Goal: Transaction & Acquisition: Subscribe to service/newsletter

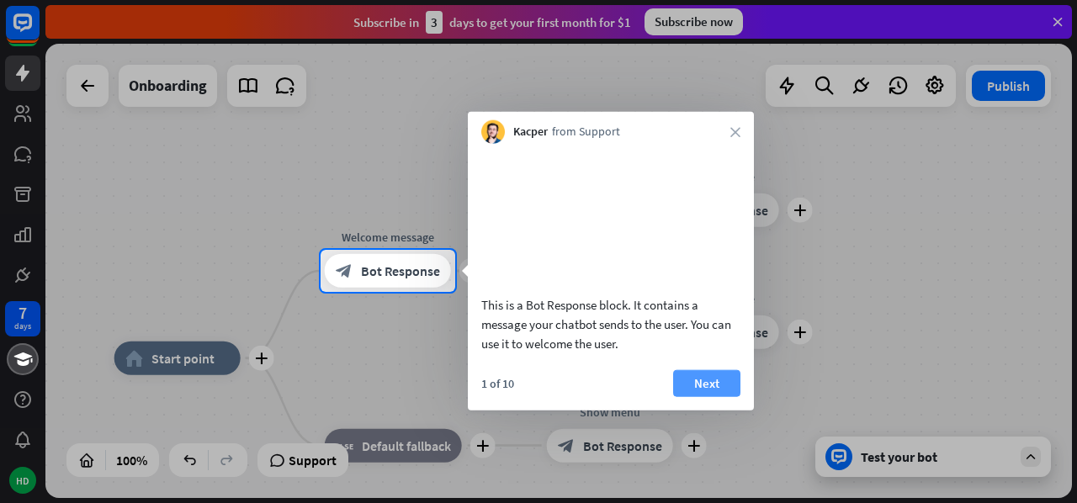
click at [707, 396] on button "Next" at bounding box center [706, 382] width 67 height 27
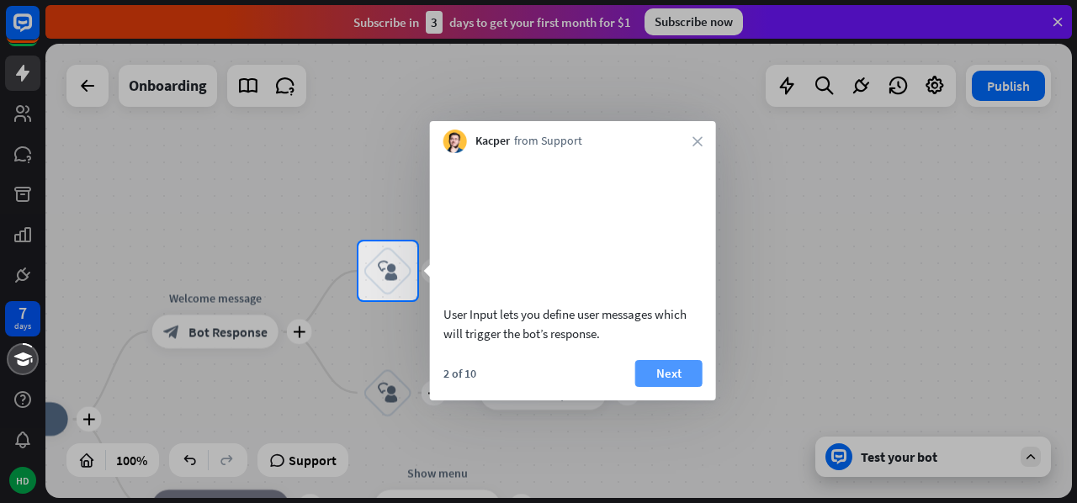
click at [682, 387] on button "Next" at bounding box center [668, 373] width 67 height 27
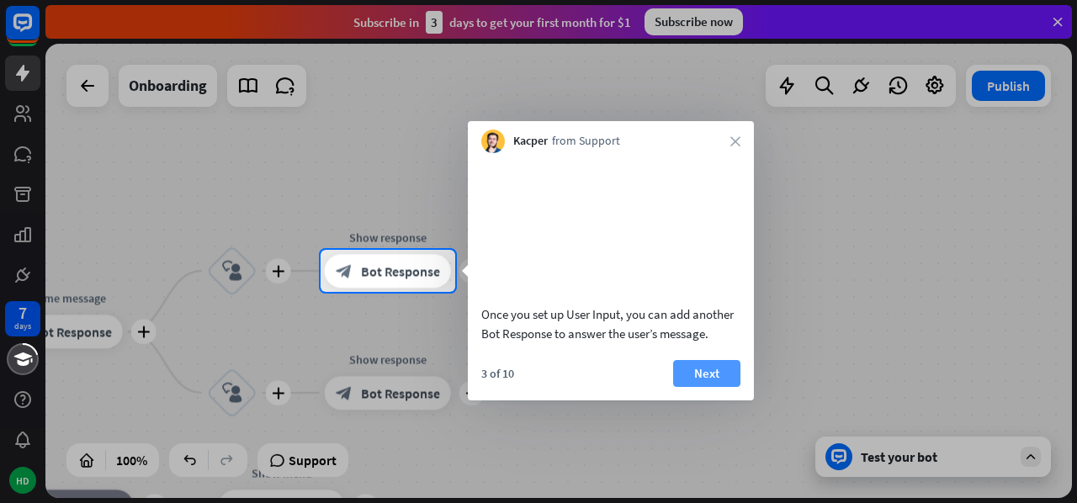
click at [715, 387] on button "Next" at bounding box center [706, 373] width 67 height 27
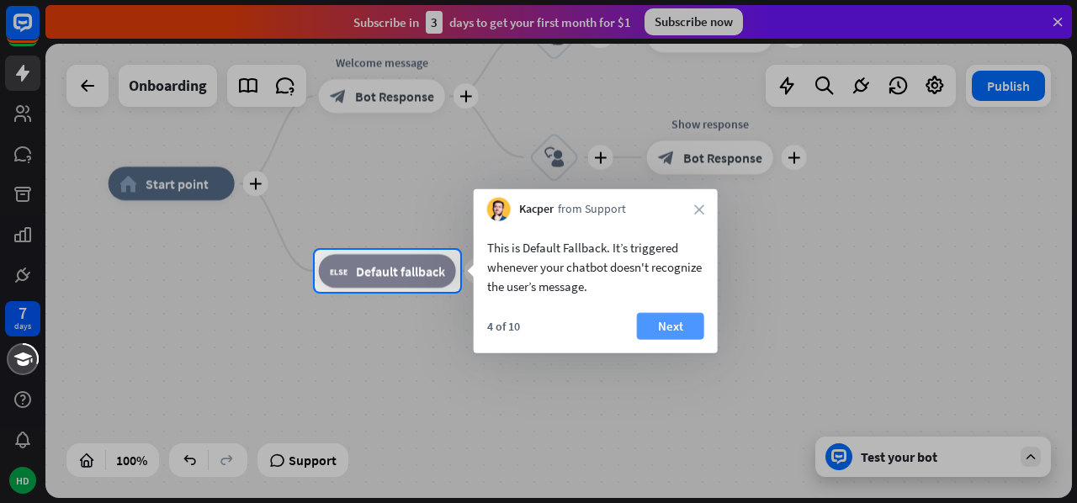
click at [666, 318] on button "Next" at bounding box center [670, 326] width 67 height 27
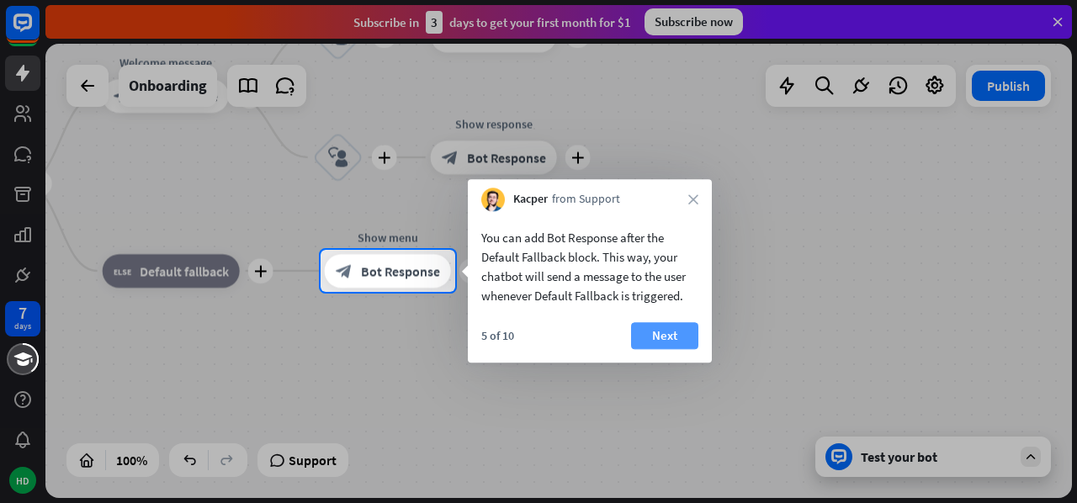
click at [674, 337] on button "Next" at bounding box center [664, 335] width 67 height 27
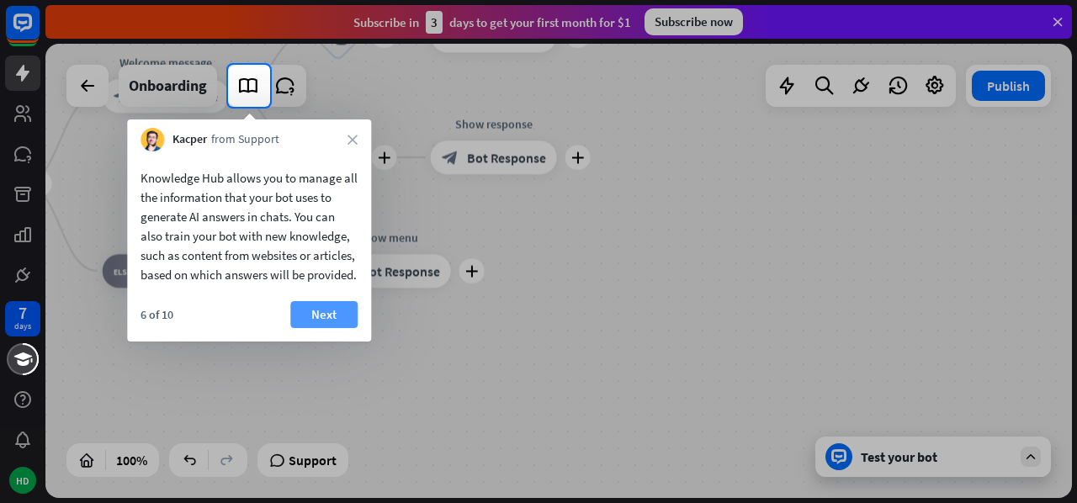
click at [333, 324] on button "Next" at bounding box center [323, 314] width 67 height 27
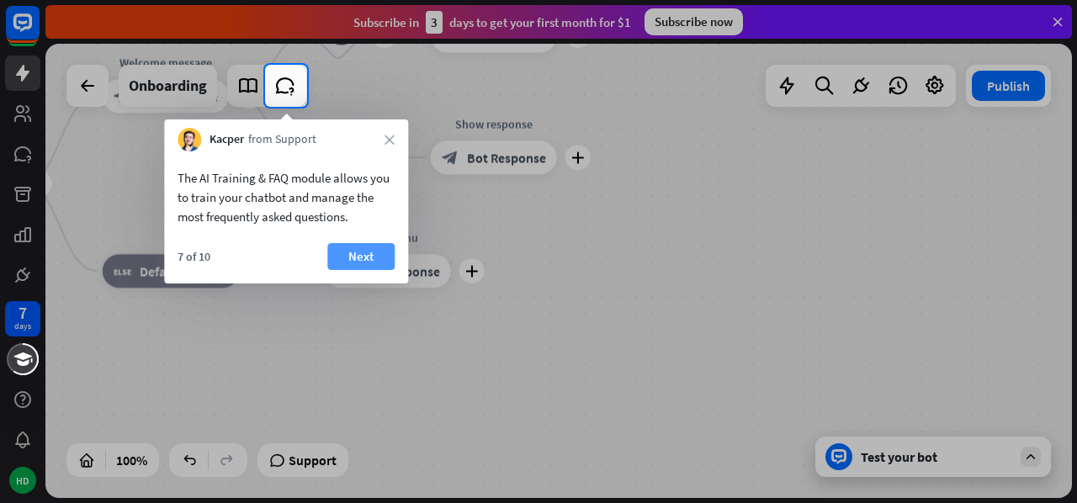
click at [366, 258] on button "Next" at bounding box center [360, 256] width 67 height 27
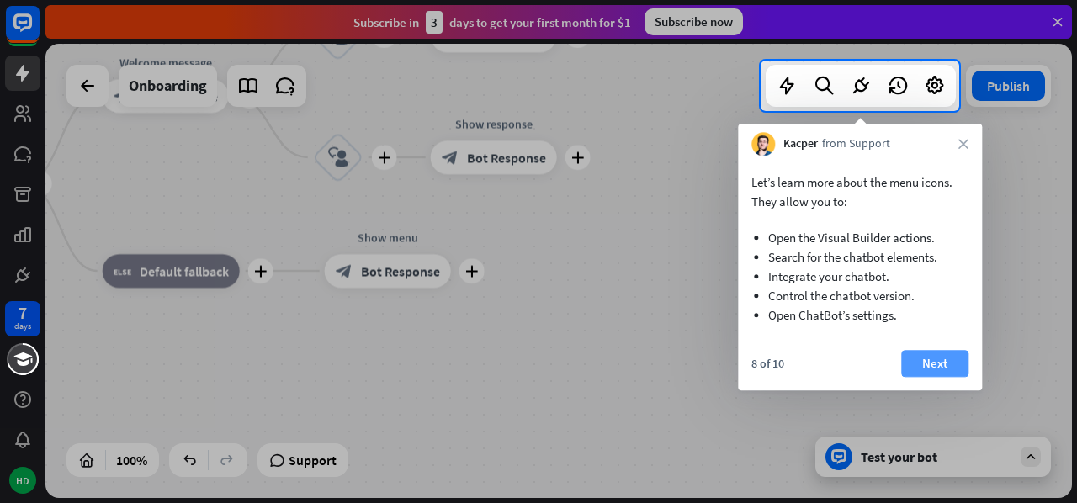
click at [925, 365] on button "Next" at bounding box center [934, 363] width 67 height 27
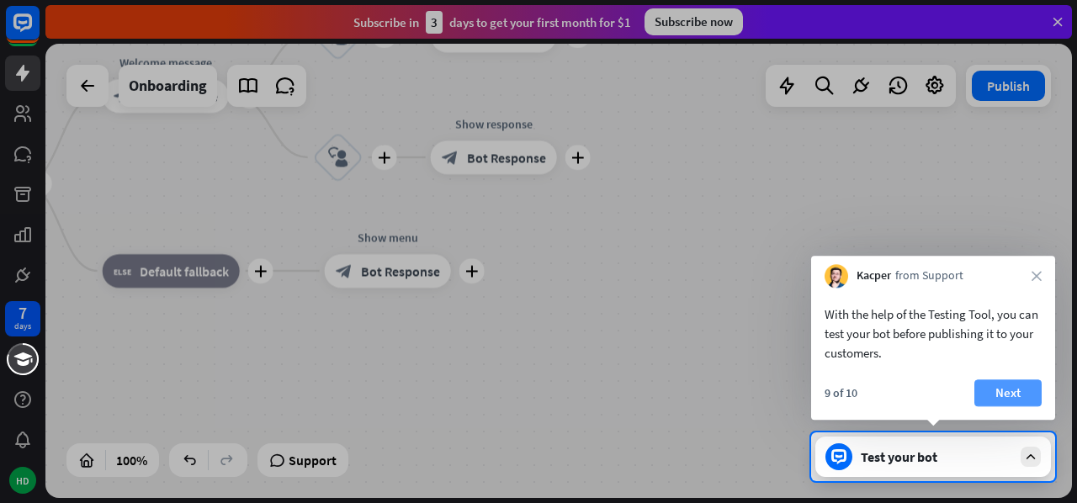
click at [996, 385] on button "Next" at bounding box center [1007, 392] width 67 height 27
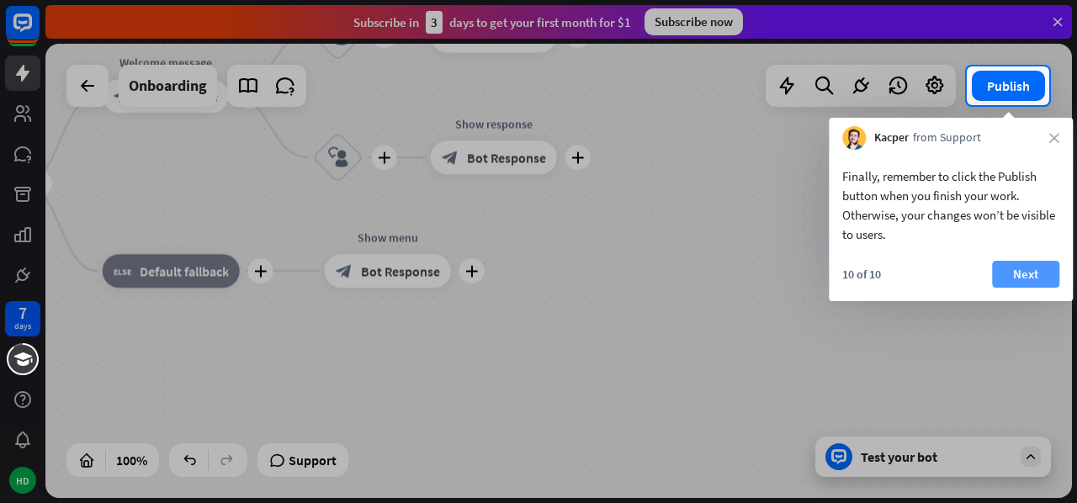
click at [1028, 271] on button "Next" at bounding box center [1025, 274] width 67 height 27
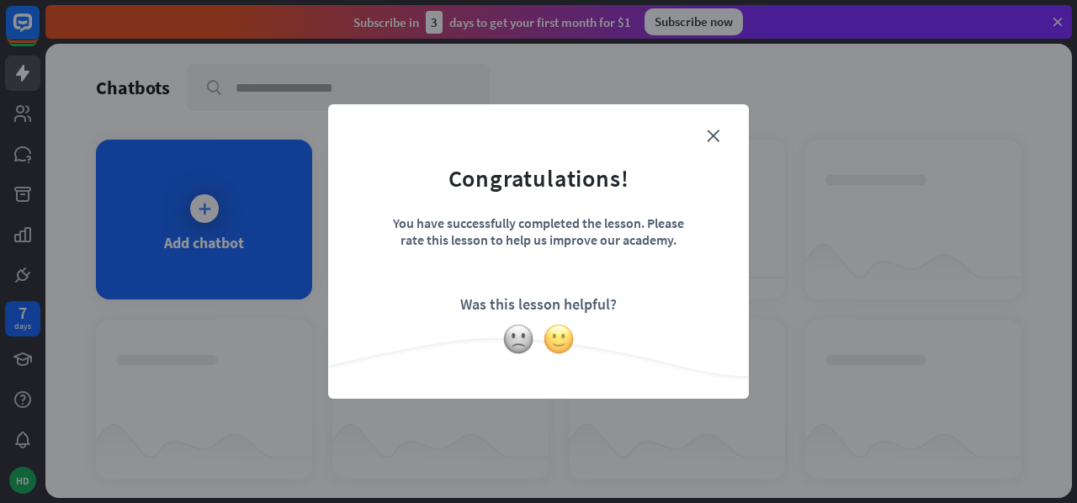
click at [562, 347] on img at bounding box center [559, 339] width 32 height 32
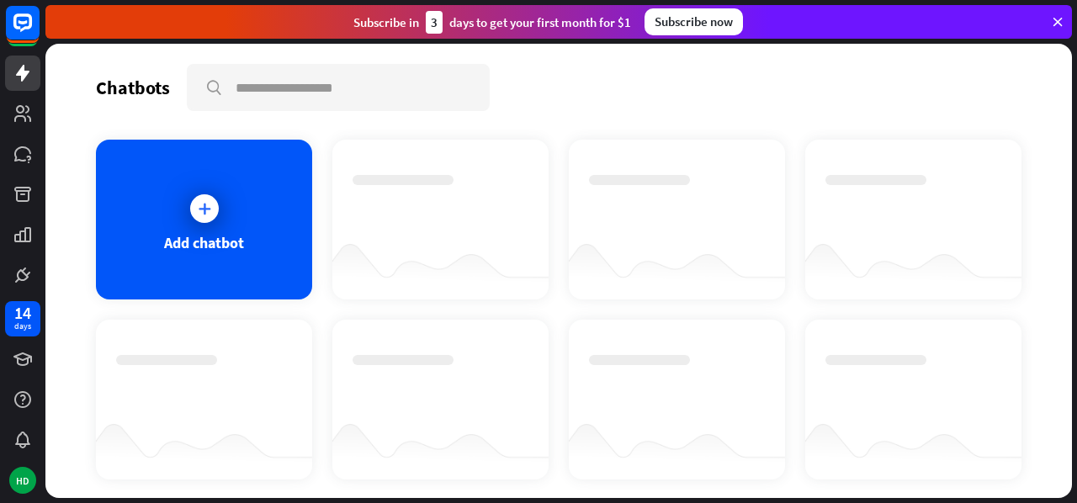
click at [691, 24] on div "Subscribe now" at bounding box center [693, 21] width 98 height 27
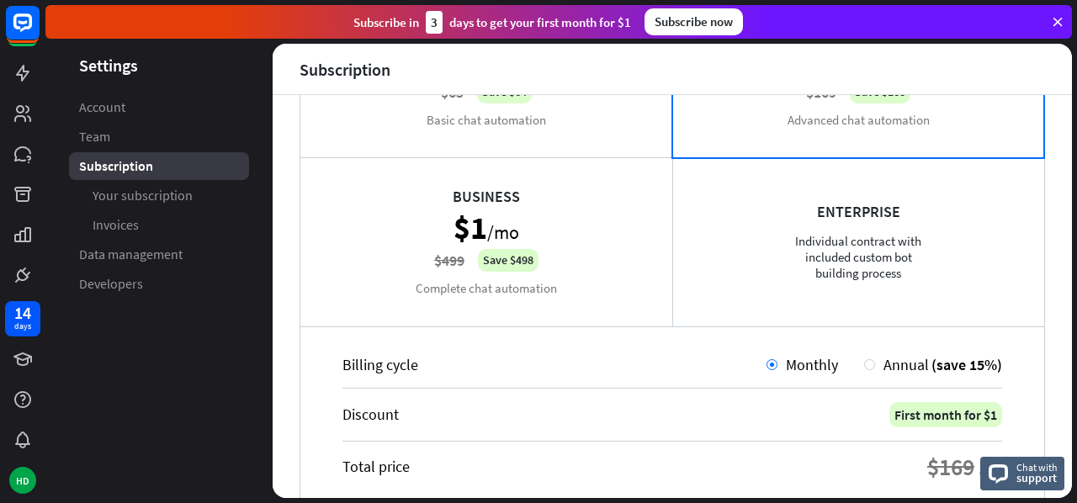
scroll to position [252, 0]
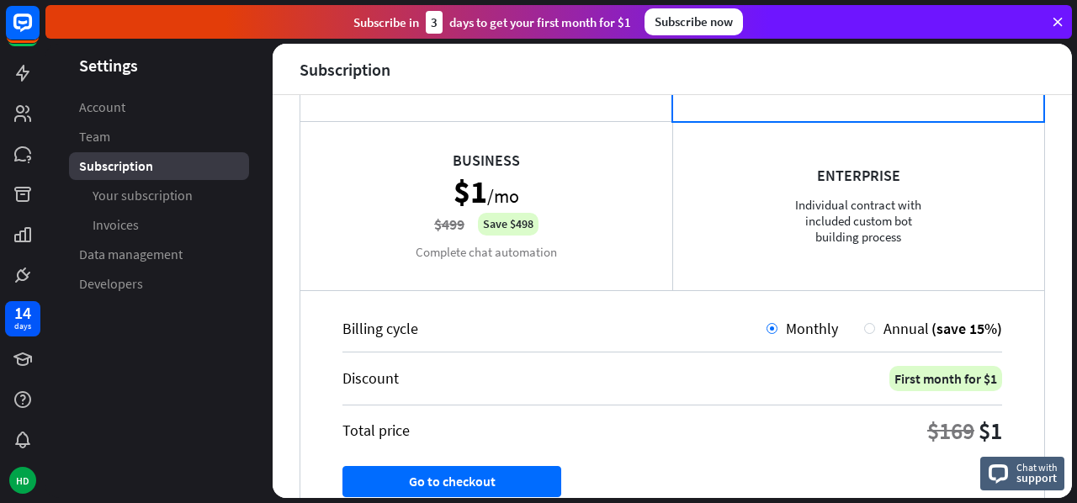
click at [923, 203] on div "Enterprise Individual contract with included custom bot building process" at bounding box center [858, 205] width 372 height 168
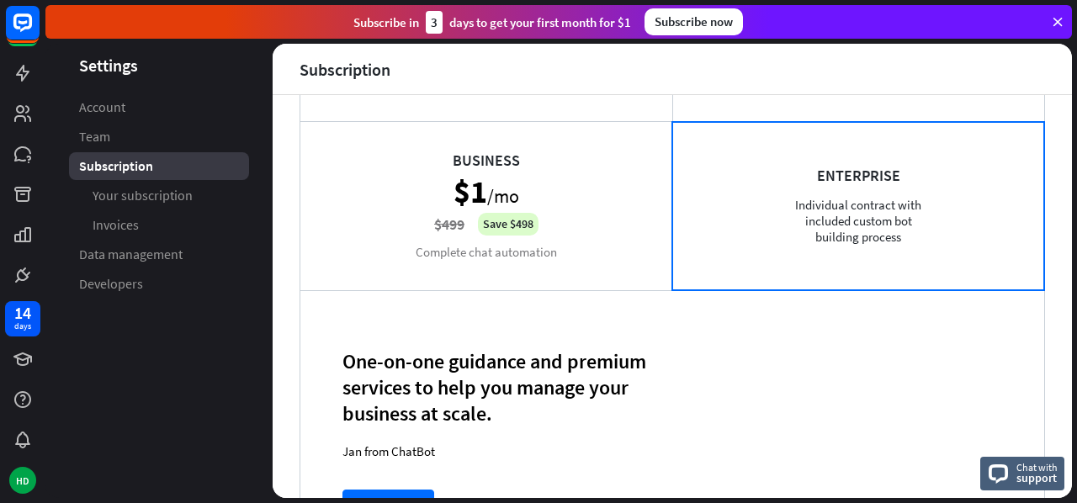
scroll to position [402, 0]
